Goal: Find specific page/section: Find specific page/section

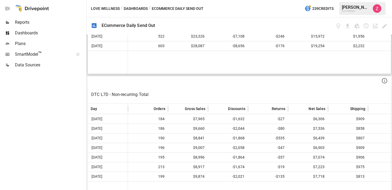
scroll to position [402, 0]
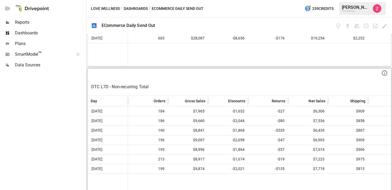
click at [385, 71] on icon at bounding box center [384, 73] width 6 height 6
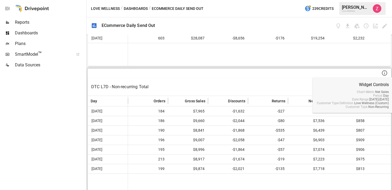
click at [385, 71] on icon at bounding box center [384, 73] width 6 height 6
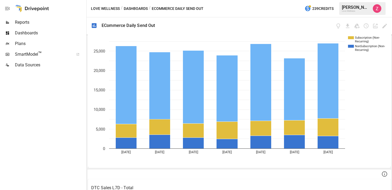
scroll to position [0, 0]
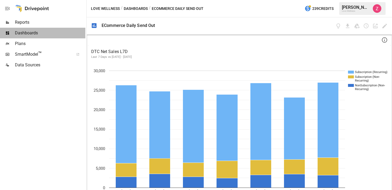
click at [18, 30] on span "Dashboards" at bounding box center [50, 33] width 70 height 6
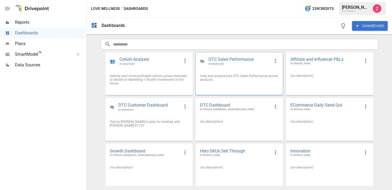
click at [220, 73] on div "View and analyze your DTC Sales Performance across products." at bounding box center [239, 78] width 87 height 16
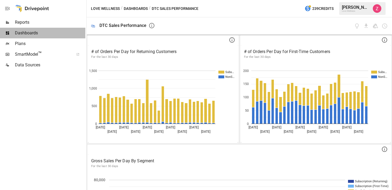
click at [34, 35] on span "Dashboards" at bounding box center [50, 33] width 70 height 6
